Goal: Task Accomplishment & Management: Use online tool/utility

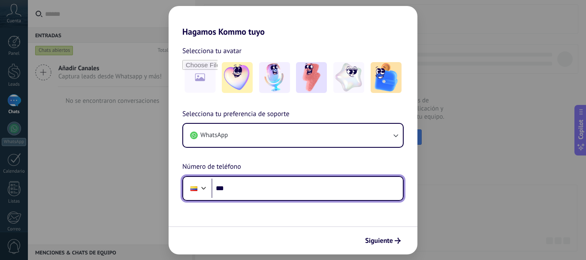
click at [332, 189] on input "***" at bounding box center [306, 189] width 191 height 20
type input "**********"
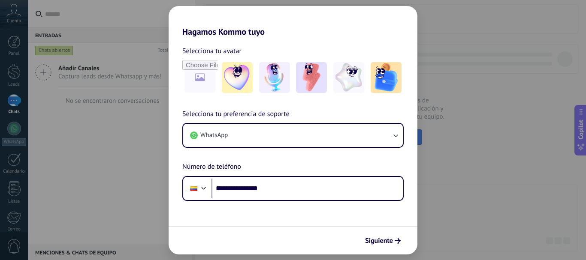
click at [322, 220] on form "**********" at bounding box center [293, 146] width 249 height 218
click at [388, 241] on span "Siguiente" at bounding box center [379, 241] width 28 height 6
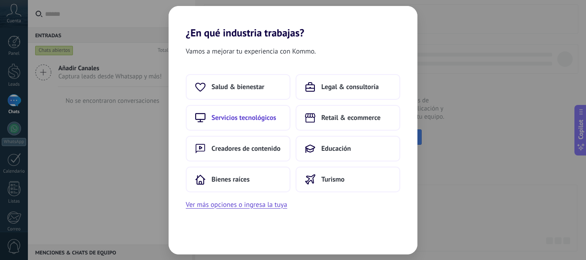
click at [271, 117] on span "Servicios tecnológicos" at bounding box center [243, 118] width 65 height 9
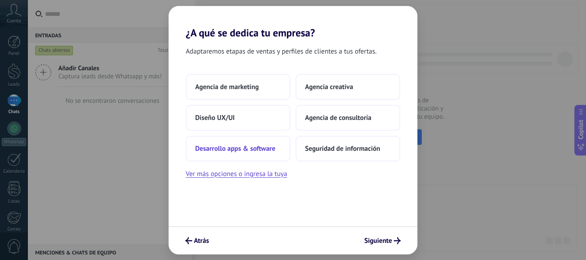
click at [258, 152] on span "Desarrollo apps & software" at bounding box center [235, 148] width 80 height 9
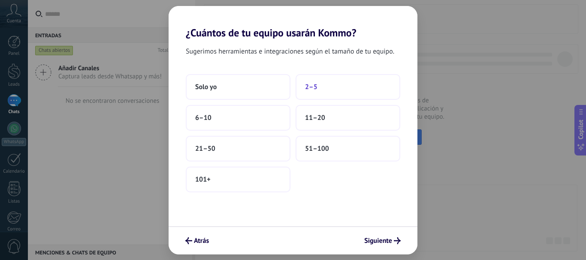
click at [312, 83] on span "2–5" at bounding box center [311, 87] width 12 height 9
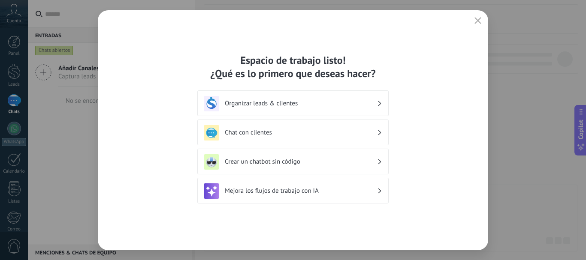
click at [381, 131] on div "Chat con clientes" at bounding box center [293, 132] width 178 height 15
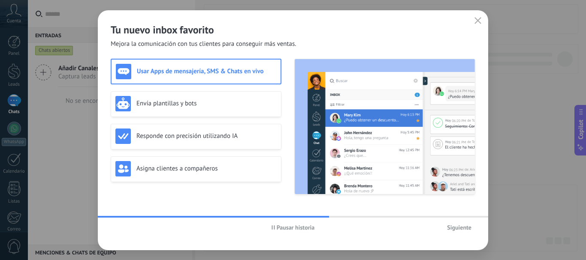
click at [450, 230] on span "Siguiente" at bounding box center [459, 228] width 24 height 6
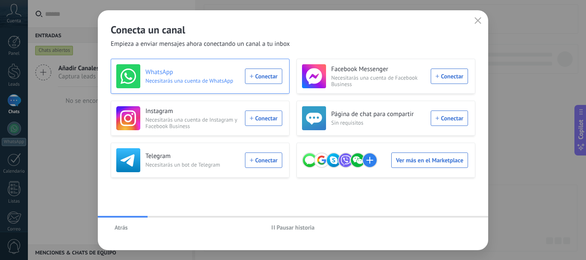
click at [272, 73] on div "WhatsApp Necesitarás una cuenta de WhatsApp Conectar" at bounding box center [199, 76] width 166 height 24
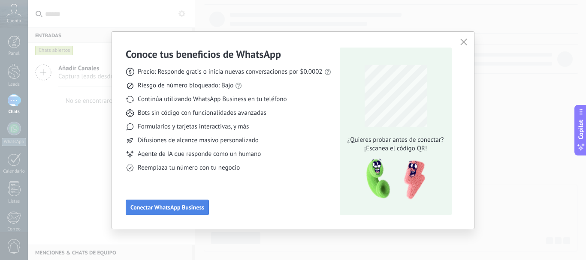
click at [196, 204] on button "Conectar WhatsApp Business" at bounding box center [167, 207] width 83 height 15
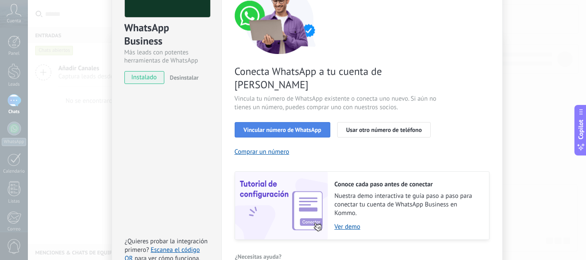
scroll to position [35, 0]
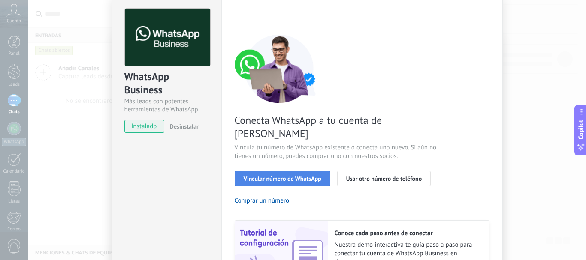
click at [298, 176] on span "Vincular número de WhatsApp" at bounding box center [283, 179] width 78 height 6
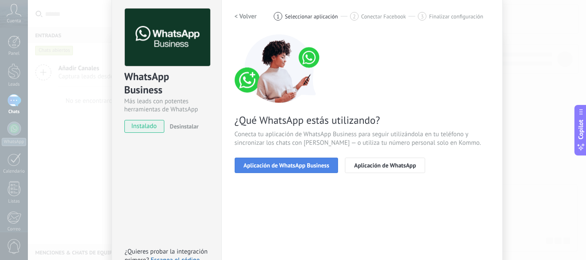
click at [301, 168] on span "Aplicación de WhatsApp Business" at bounding box center [287, 166] width 86 height 6
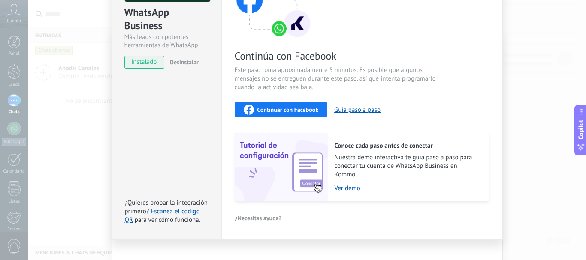
scroll to position [111, 0]
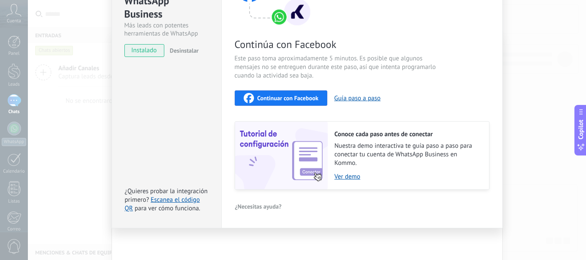
click at [292, 98] on span "Continuar con Facebook" at bounding box center [287, 98] width 61 height 6
click at [352, 178] on link "Ver demo" at bounding box center [407, 177] width 146 height 8
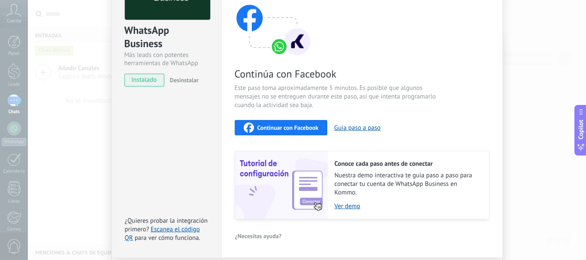
scroll to position [68, 0]
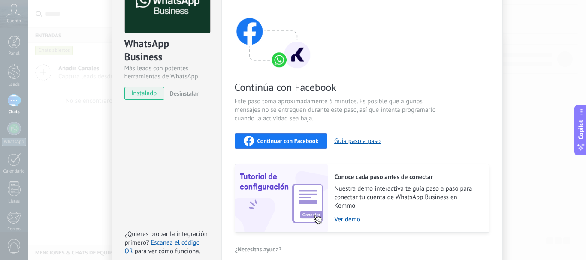
click at [285, 143] on span "Continuar con Facebook" at bounding box center [287, 141] width 61 height 6
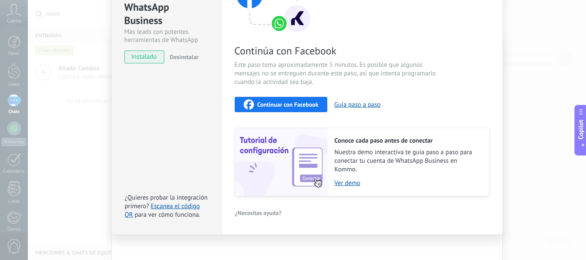
scroll to position [111, 0]
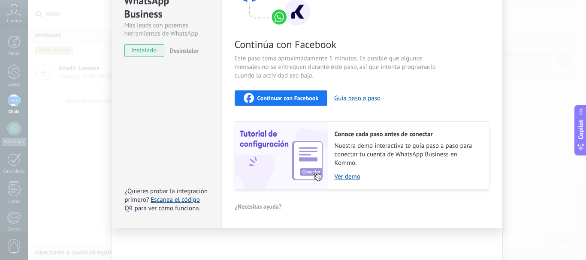
click at [175, 200] on link "Escanea el código QR" at bounding box center [162, 204] width 75 height 17
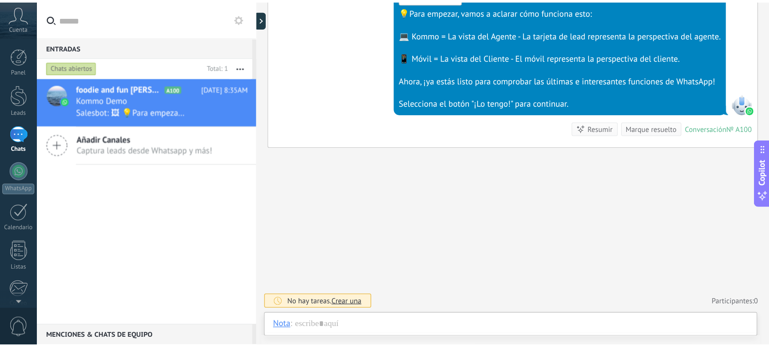
scroll to position [13, 0]
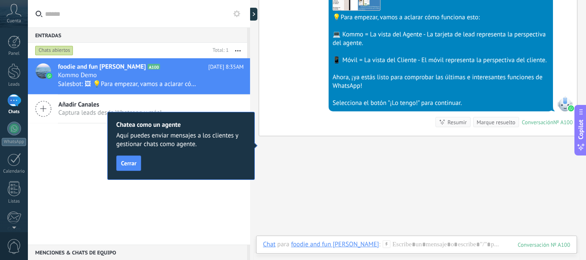
type textarea "**********"
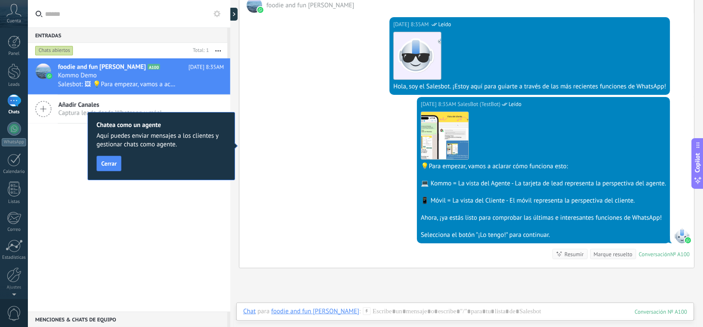
scroll to position [240, 0]
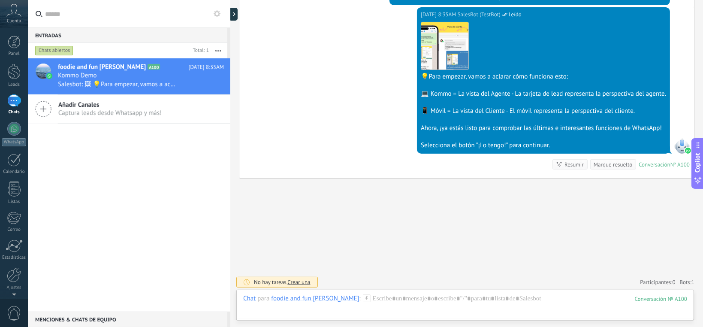
click at [292, 260] on div "foodie and fun [PERSON_NAME]" at bounding box center [315, 298] width 88 height 8
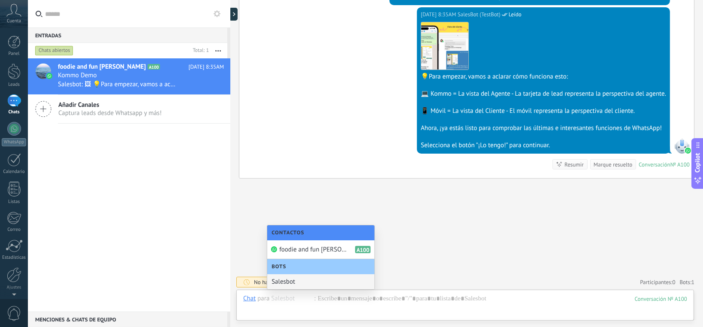
click at [297, 260] on div "Salesbot" at bounding box center [320, 281] width 107 height 15
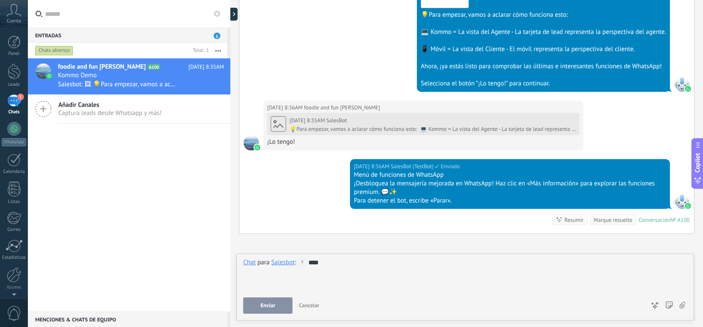
scroll to position [357, 0]
